Goal: Navigation & Orientation: Find specific page/section

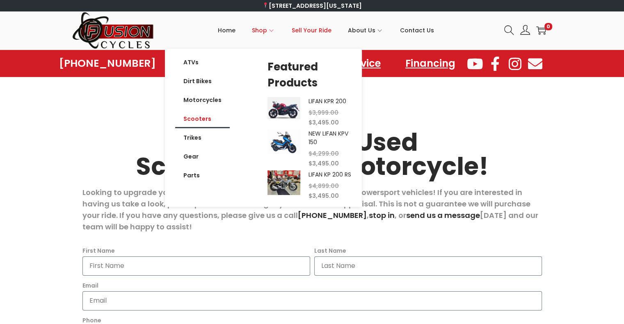
click at [198, 118] on link "Scooters" at bounding box center [202, 118] width 55 height 19
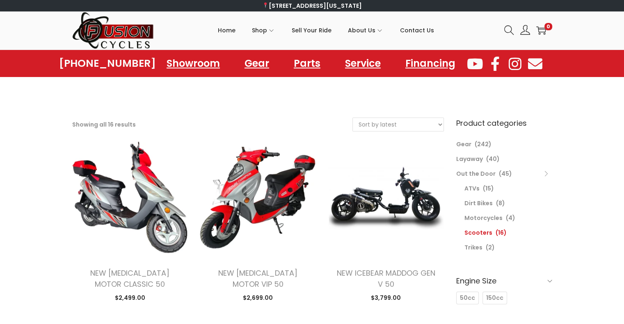
click at [435, 122] on select "Sort by popularity Sort by latest Sort by price: low to high Sort by price: hig…" at bounding box center [398, 124] width 91 height 13
click at [314, 29] on span "Sell Your Ride" at bounding box center [312, 30] width 40 height 21
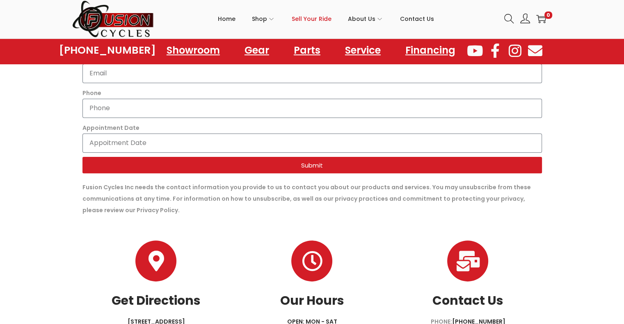
scroll to position [274, 0]
